Goal: Information Seeking & Learning: Compare options

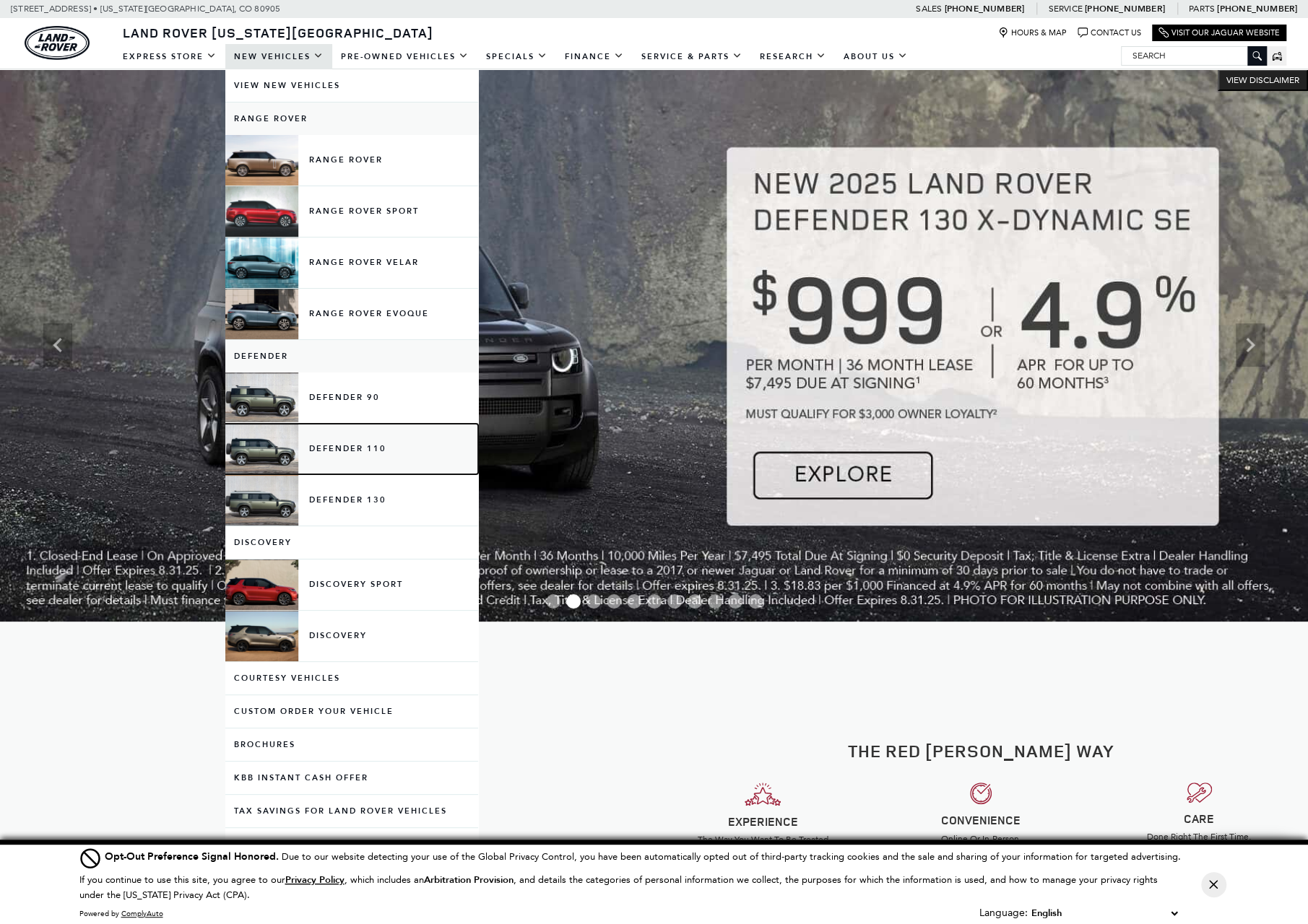
click at [367, 432] on link "Defender 110" at bounding box center [351, 448] width 253 height 50
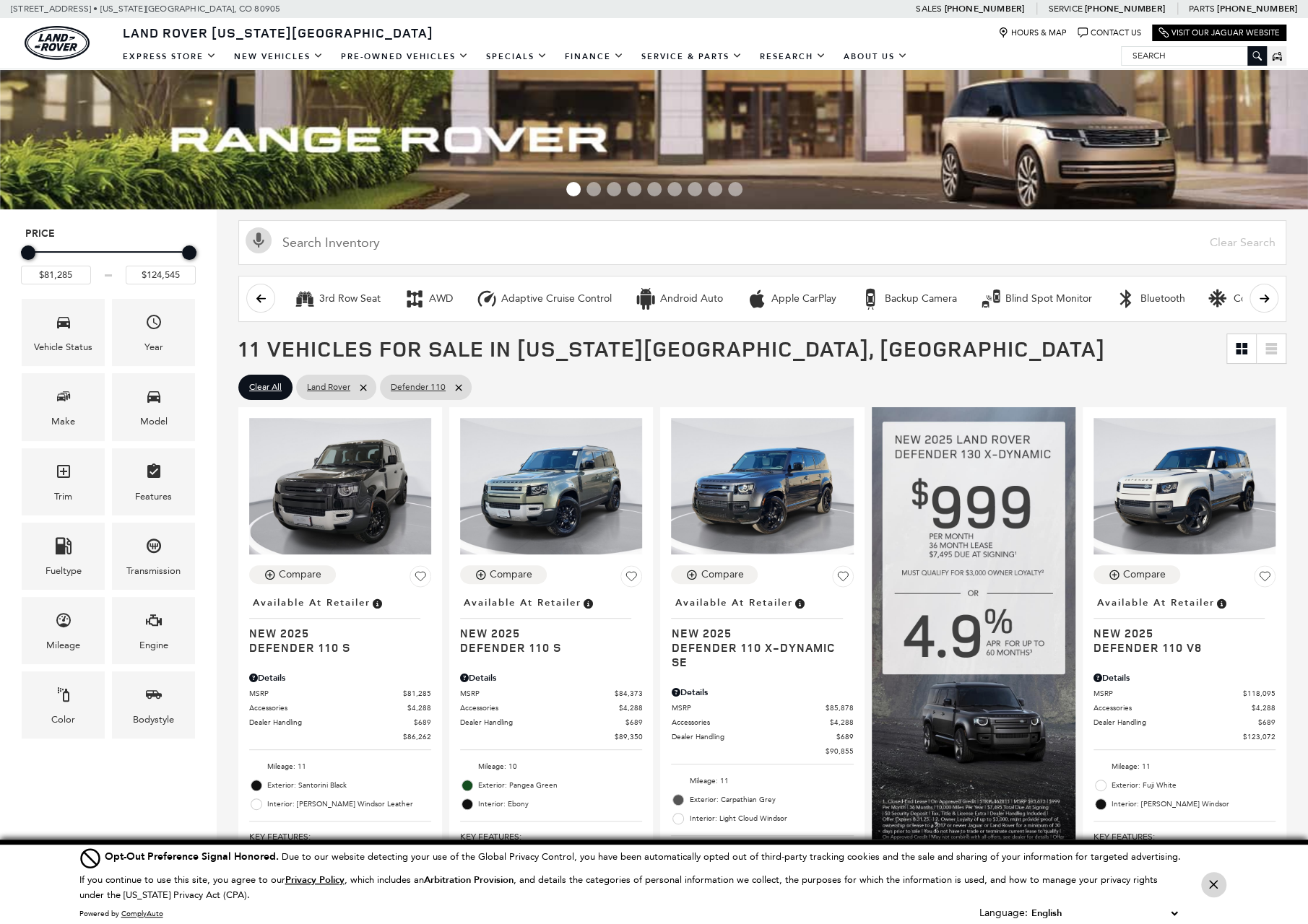
click at [1207, 883] on button "Close Button" at bounding box center [1213, 885] width 26 height 26
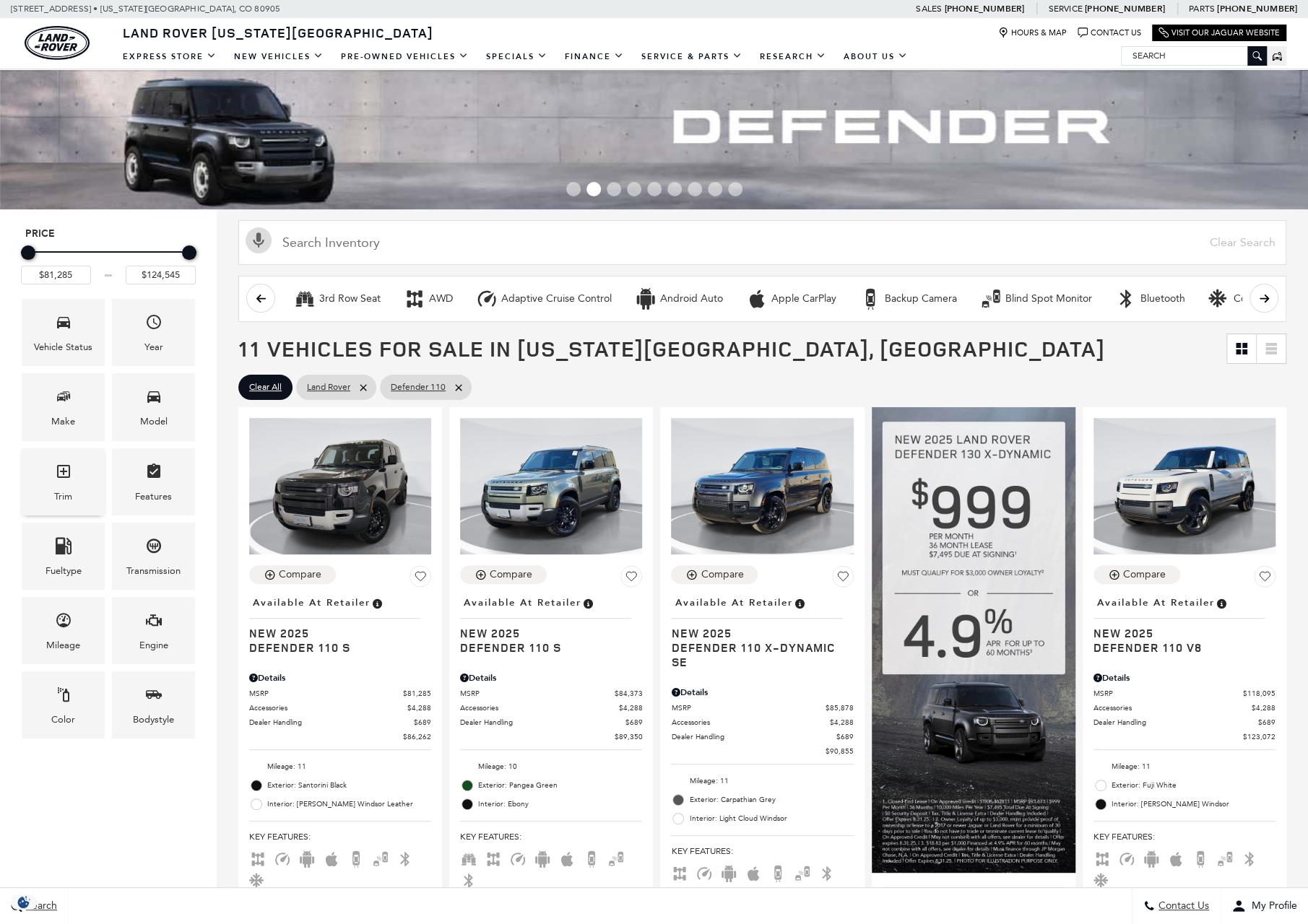
click at [70, 472] on icon "Trim" at bounding box center [63, 471] width 17 height 17
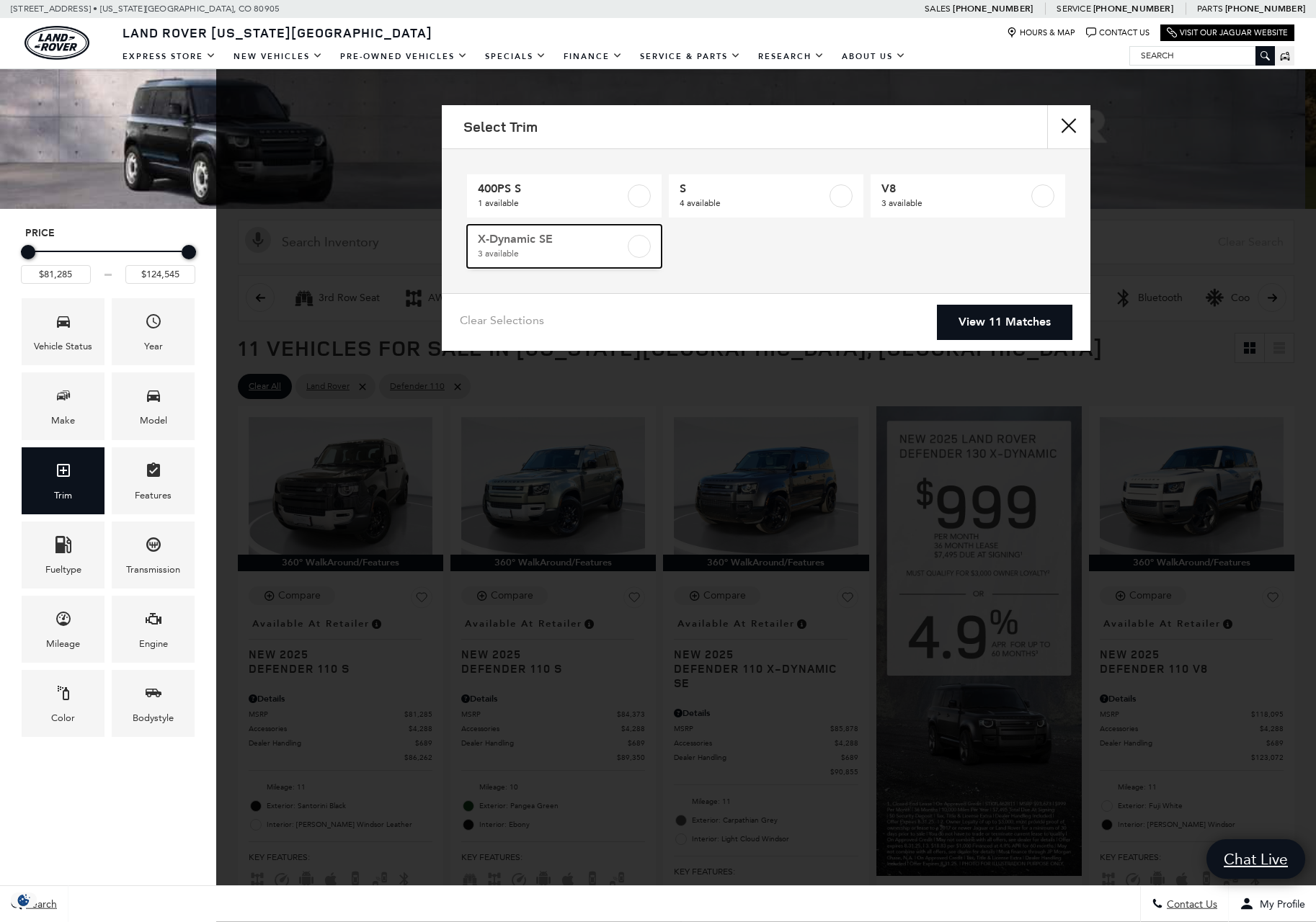
click at [551, 250] on span "3 available" at bounding box center [551, 254] width 147 height 15
type input "$85,878"
type input "$88,392"
checkbox input "true"
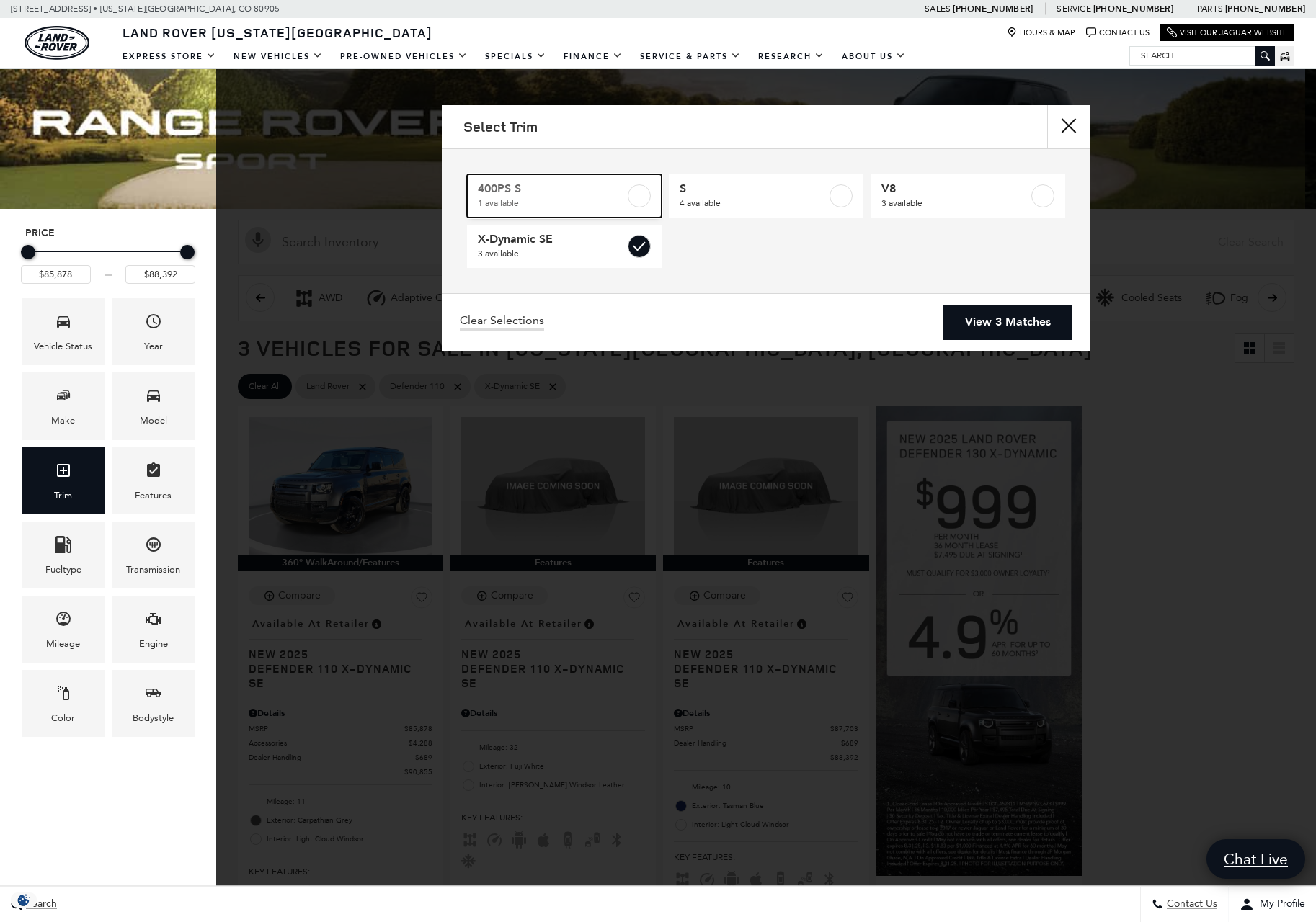
click at [628, 202] on div at bounding box center [639, 196] width 23 height 23
type input "$82,519"
checkbox input "true"
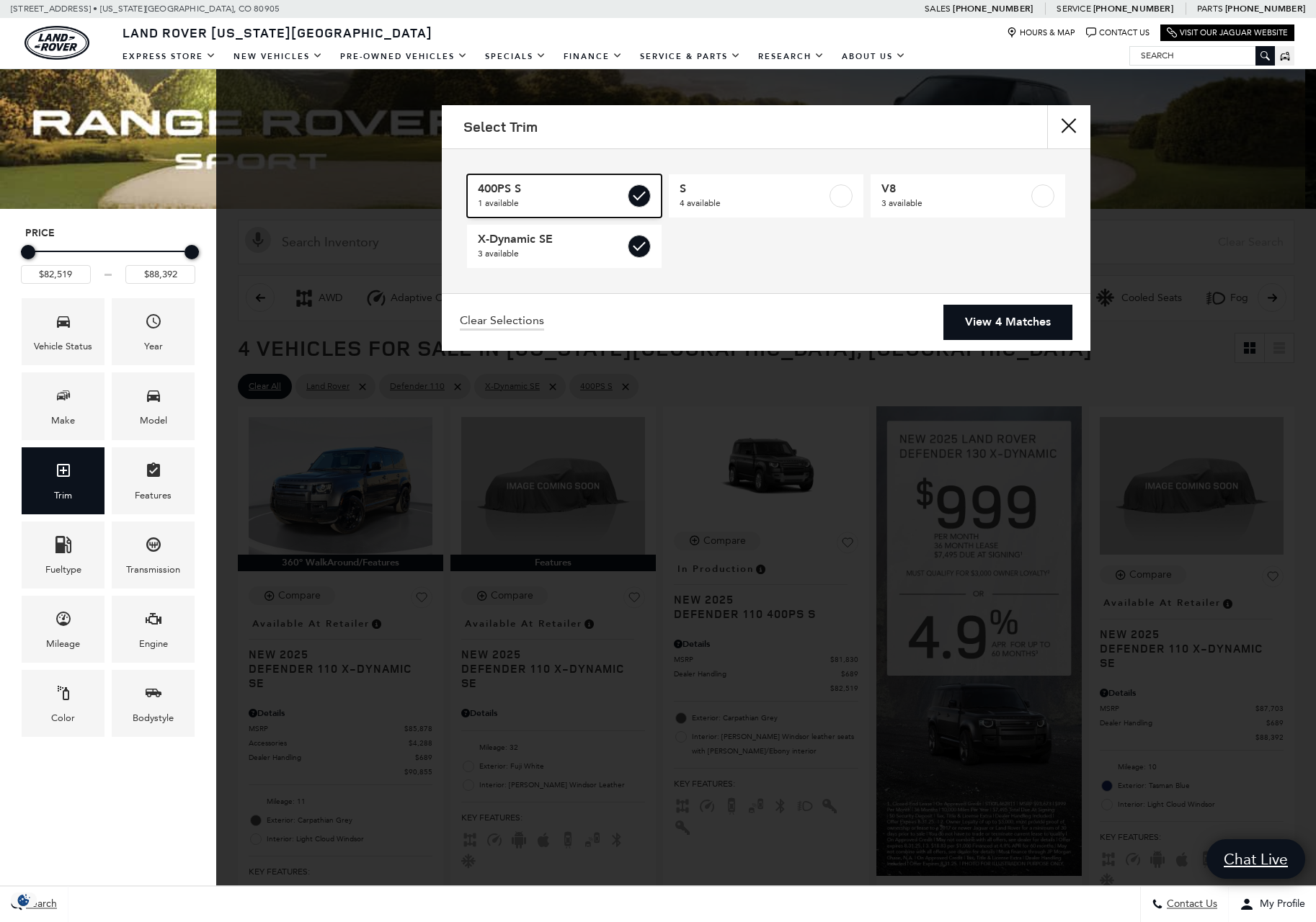
click at [628, 202] on div at bounding box center [639, 196] width 23 height 23
type input "$85,878"
checkbox input "false"
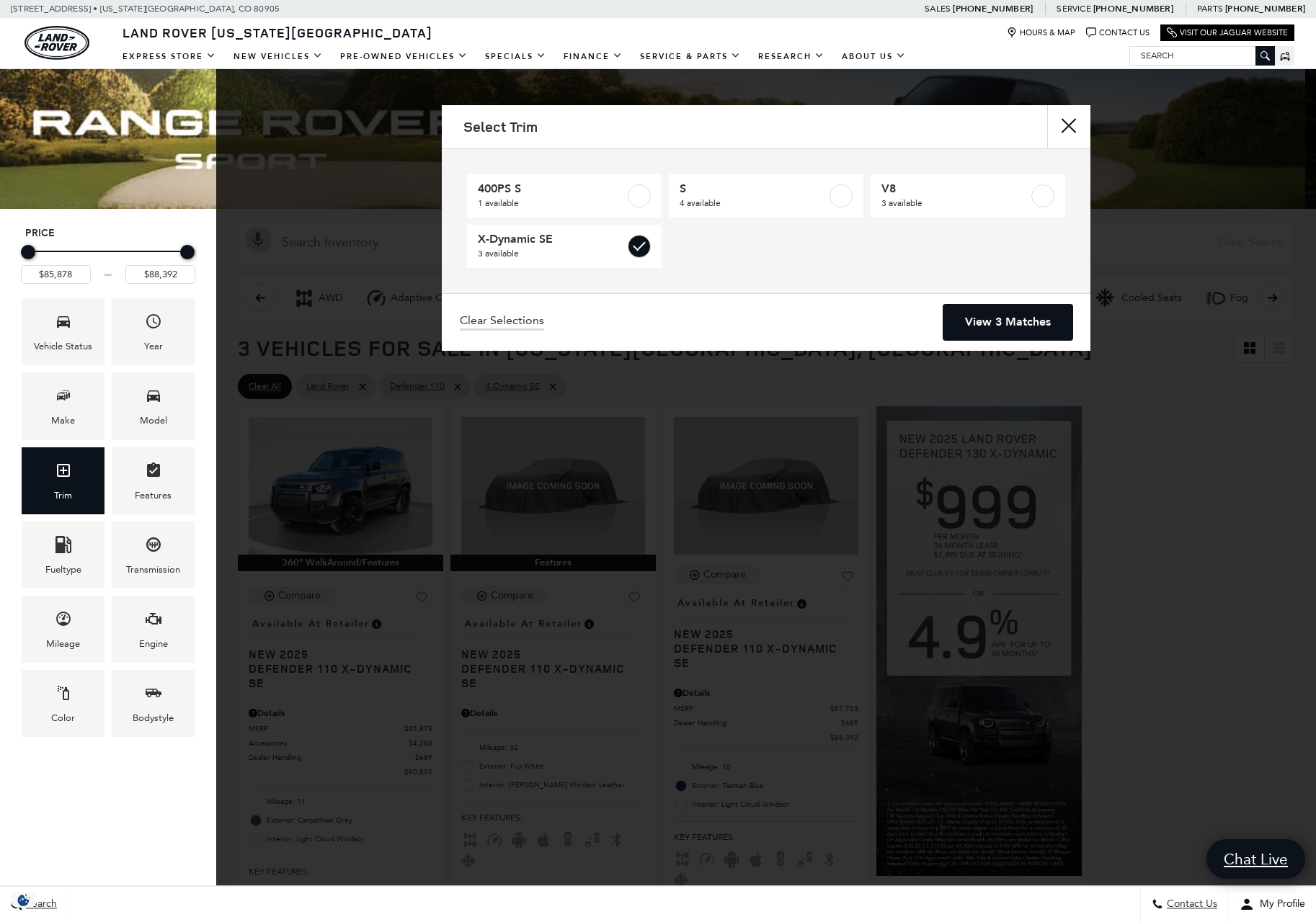
click at [994, 329] on link "View 3 Matches" at bounding box center [1008, 322] width 129 height 36
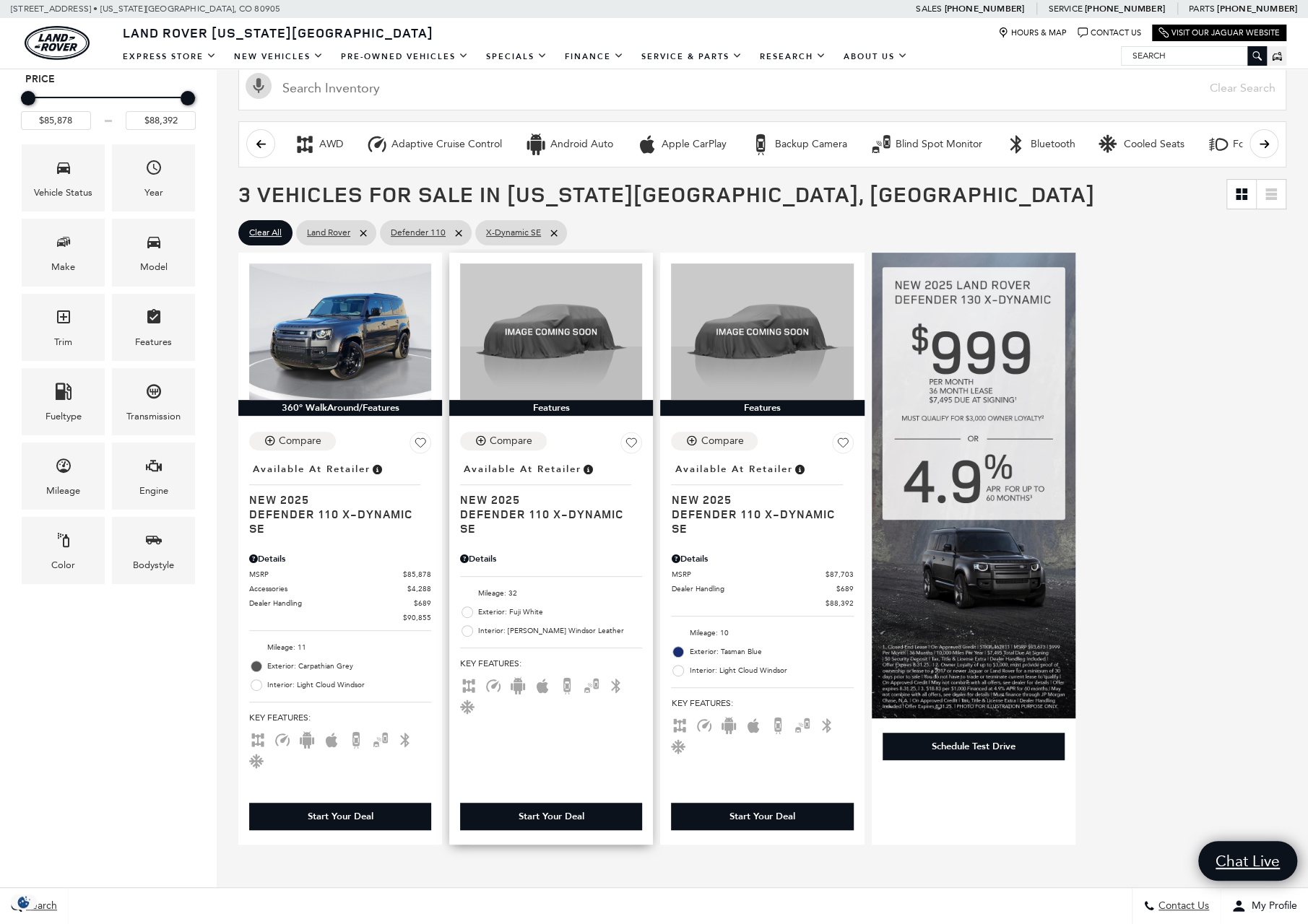
scroll to position [289, 0]
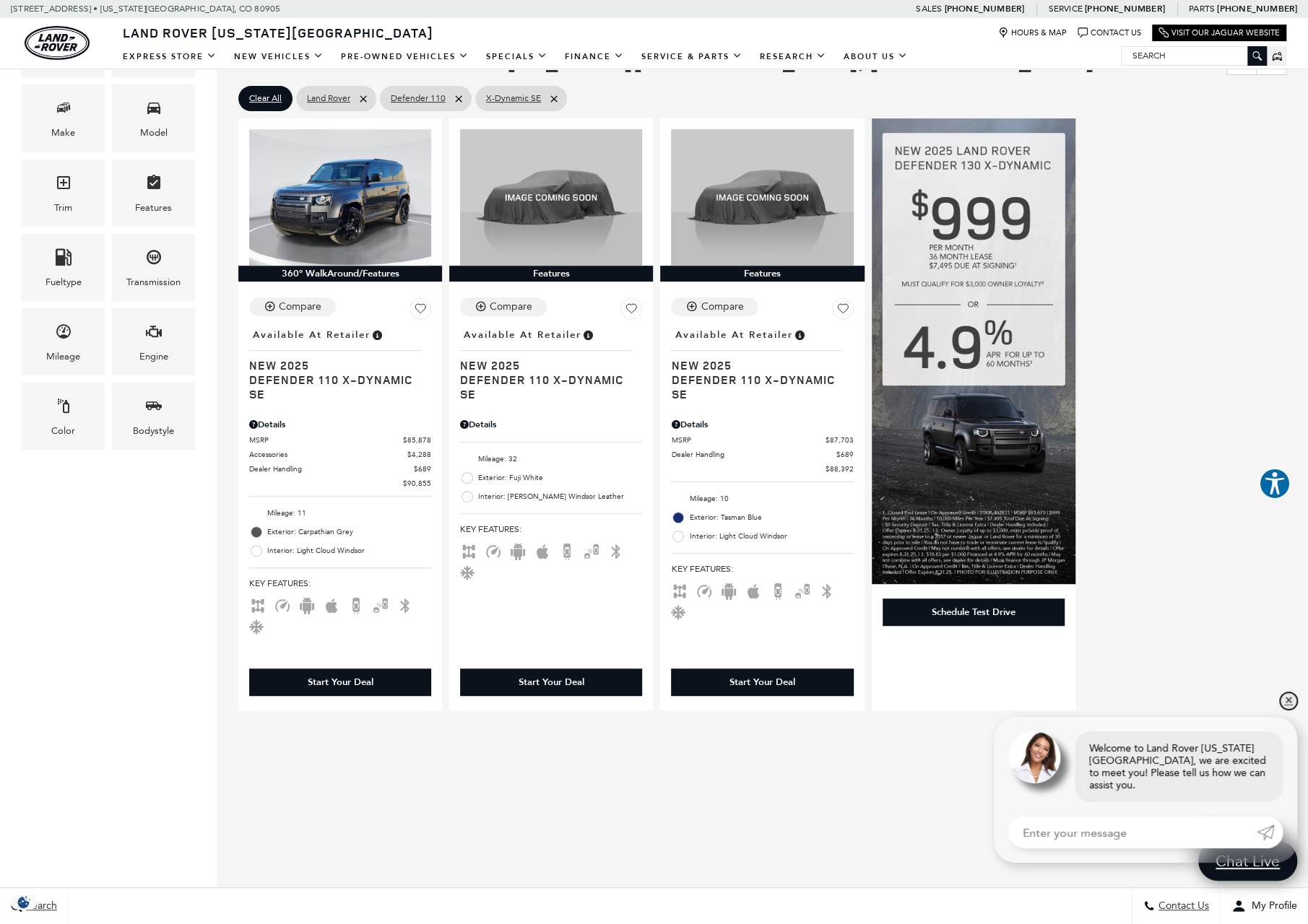
click at [1288, 710] on link "✕" at bounding box center [1288, 701] width 17 height 17
